Goal: Task Accomplishment & Management: Manage account settings

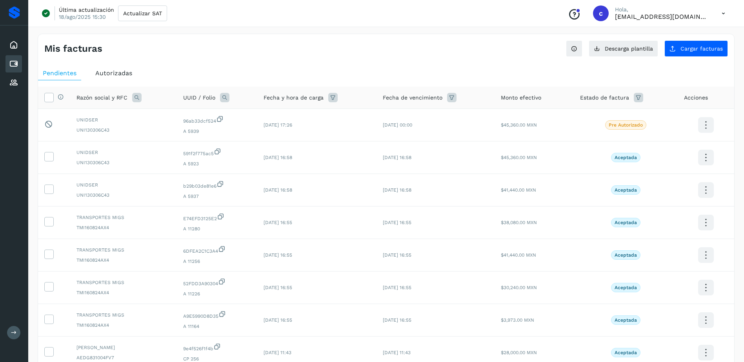
click at [17, 64] on icon at bounding box center [13, 63] width 9 height 9
click at [690, 50] on span "Cargar facturas" at bounding box center [701, 48] width 42 height 5
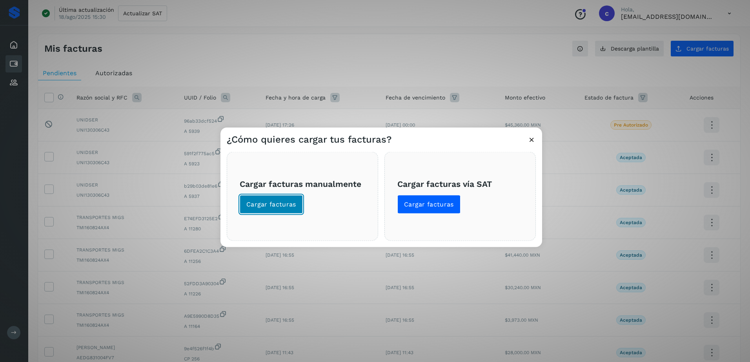
click at [280, 203] on span "Cargar facturas" at bounding box center [271, 204] width 50 height 9
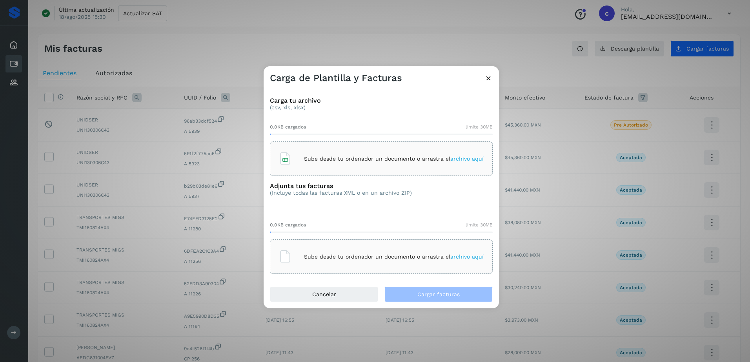
click at [305, 180] on div "Carga tu archivo (csv, xls, xlsx) 0.0KB cargados límite 30MB Sube desde tu orde…" at bounding box center [380, 185] width 235 height 202
click at [310, 172] on div "Sube desde tu ordenador un documento o arrastra el archivo aquí" at bounding box center [381, 159] width 223 height 34
click at [358, 243] on div "Sube desde tu ordenador un documento o arrastra el archivo aquí" at bounding box center [381, 257] width 223 height 34
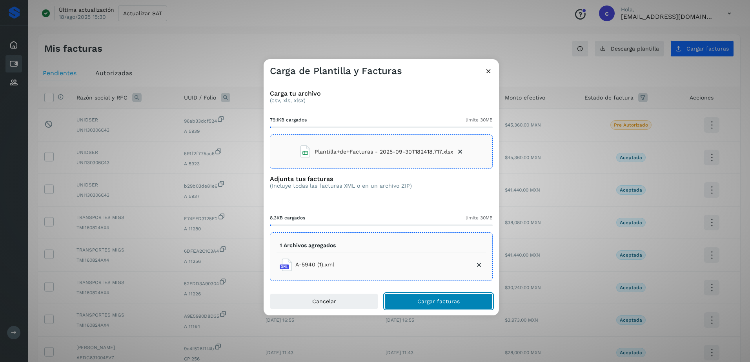
click at [437, 304] on span "Cargar facturas" at bounding box center [438, 301] width 42 height 5
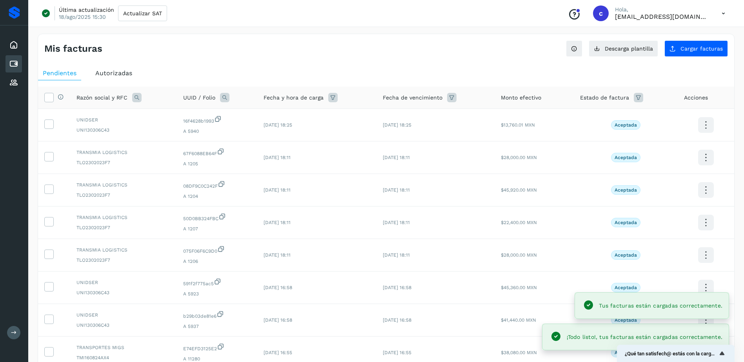
click at [224, 100] on icon at bounding box center [224, 97] width 9 height 9
click at [298, 137] on div "UUID Folio Cancelar Buscar" at bounding box center [277, 134] width 96 height 47
click at [294, 132] on input "text" at bounding box center [277, 130] width 96 height 13
paste input "**********"
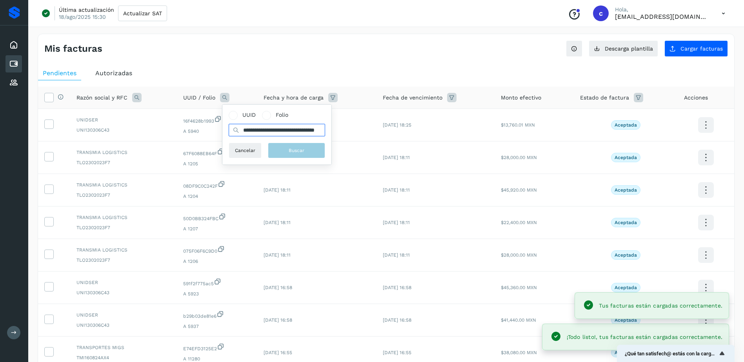
type input "**********"
click at [292, 145] on button "Buscar" at bounding box center [300, 151] width 57 height 16
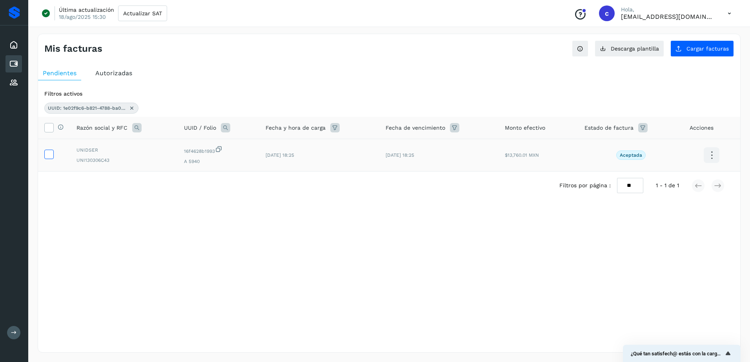
click at [53, 155] on td at bounding box center [54, 155] width 32 height 33
click at [48, 154] on icon at bounding box center [49, 154] width 8 height 8
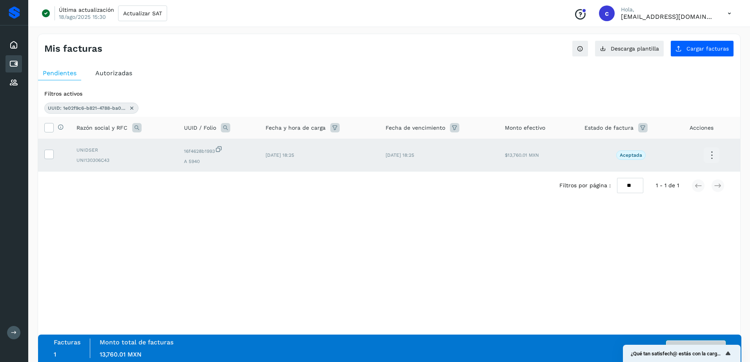
click at [690, 341] on button "Autorizar facturas" at bounding box center [696, 349] width 60 height 16
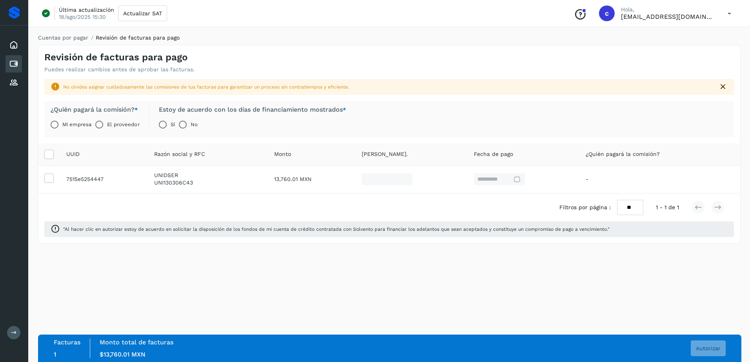
drag, startPoint x: 109, startPoint y: 123, endPoint x: 144, endPoint y: 122, distance: 34.9
click at [110, 123] on label "El proveedor" at bounding box center [123, 125] width 32 height 16
click at [721, 349] on button "Autorizar" at bounding box center [707, 349] width 35 height 16
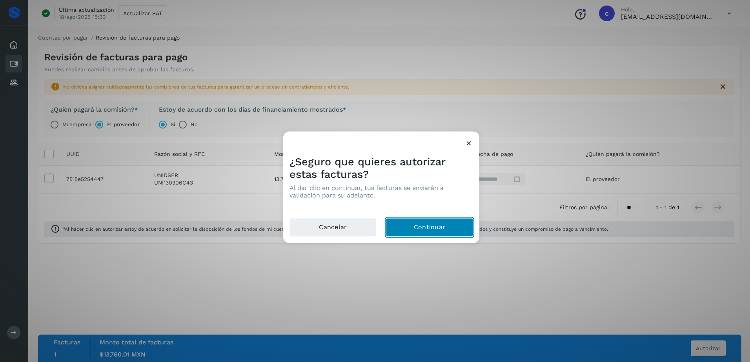
click at [397, 233] on button "Continuar" at bounding box center [429, 227] width 87 height 19
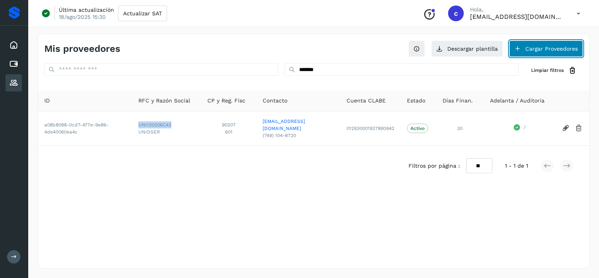
click at [526, 48] on button "Cargar Proveedores" at bounding box center [546, 48] width 74 height 16
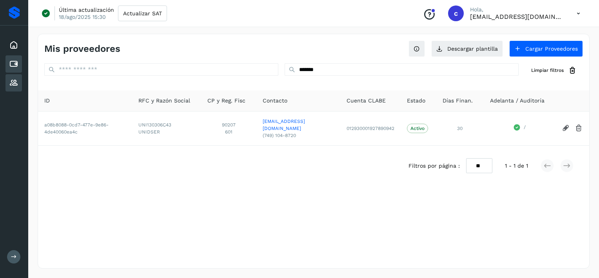
click at [17, 57] on div "Cuentas por pagar" at bounding box center [13, 63] width 16 height 17
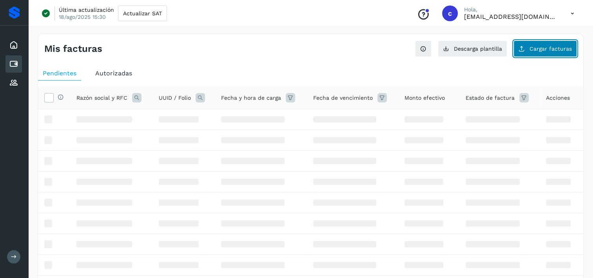
click at [529, 46] on button "Cargar facturas" at bounding box center [546, 48] width 64 height 16
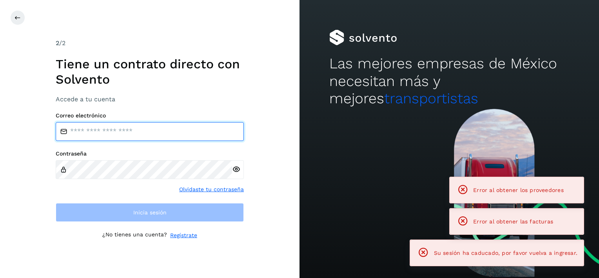
type input "**********"
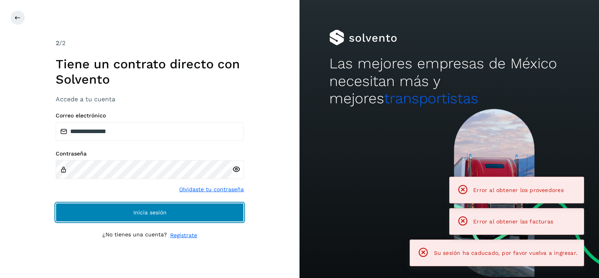
click at [128, 220] on button "Inicia sesión" at bounding box center [150, 212] width 188 height 19
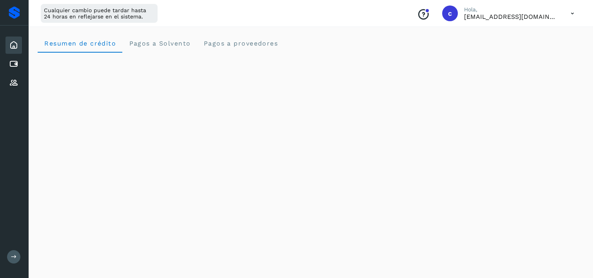
click at [1, 63] on div "Inicio Cuentas por pagar Proveedores" at bounding box center [14, 63] width 28 height 77
click at [11, 66] on icon at bounding box center [13, 63] width 9 height 9
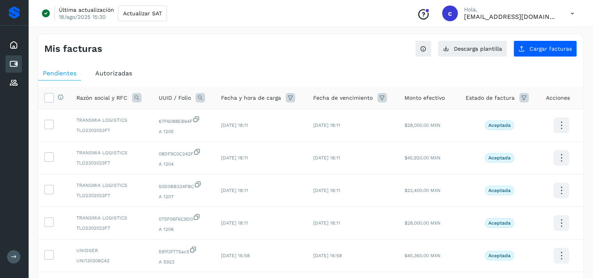
click at [476, 39] on div "Mis facturas Ver instrucciones para cargar Facturas Descarga plantilla Cargar f…" at bounding box center [310, 45] width 545 height 23
click at [483, 47] on span "Descarga plantilla" at bounding box center [478, 48] width 48 height 5
click at [472, 49] on span "Descarga plantilla" at bounding box center [478, 48] width 48 height 5
click at [17, 85] on icon at bounding box center [13, 82] width 9 height 9
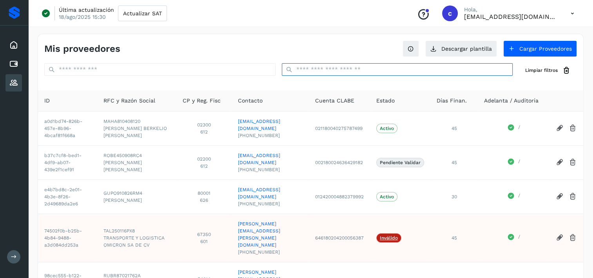
click at [343, 67] on input "text" at bounding box center [397, 69] width 231 height 13
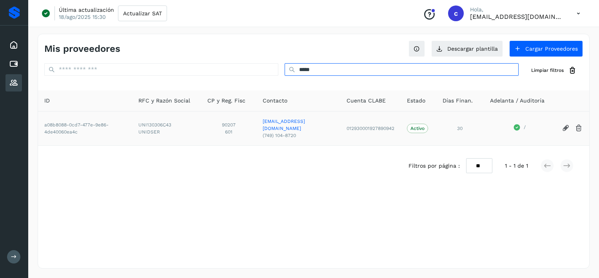
type input "*****"
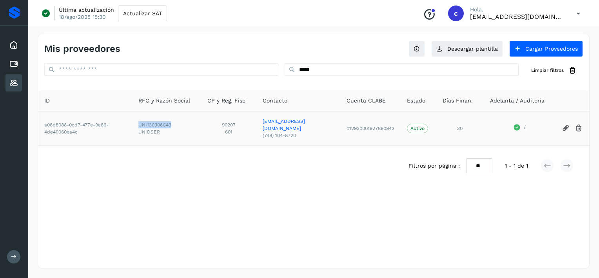
drag, startPoint x: 138, startPoint y: 123, endPoint x: 173, endPoint y: 125, distance: 34.9
click at [173, 125] on span "UNI130306C43" at bounding box center [166, 124] width 56 height 7
copy span "UNI130306C43"
click at [9, 62] on icon at bounding box center [13, 63] width 9 height 9
